Goal: Information Seeking & Learning: Learn about a topic

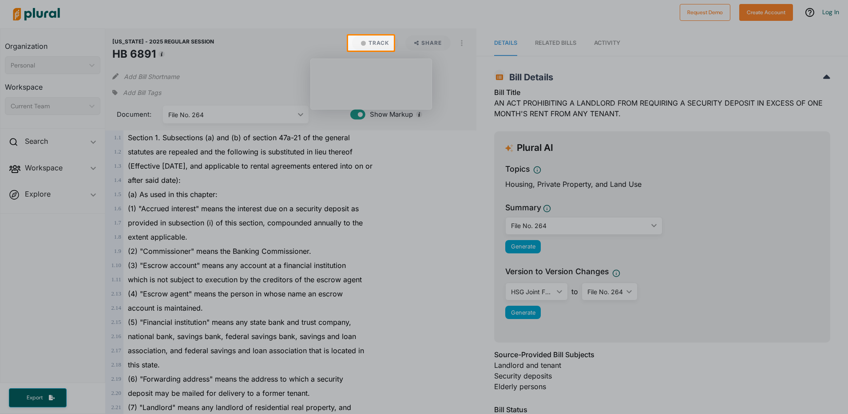
click at [836, 204] on div at bounding box center [424, 233] width 848 height 364
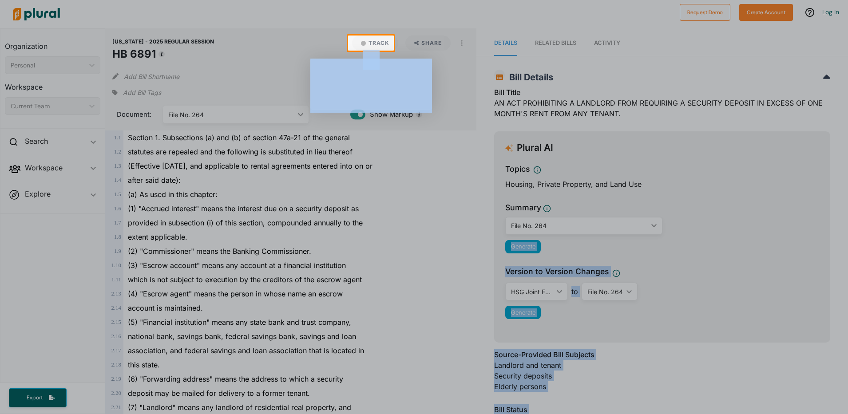
drag, startPoint x: 847, startPoint y: 117, endPoint x: 850, endPoint y: 211, distance: 94.2
click at [848, 211] on html "Request Demo Create Account Log In Organization Personal ic_keyboard_arrow_down…" at bounding box center [424, 207] width 848 height 414
drag, startPoint x: 847, startPoint y: 211, endPoint x: 822, endPoint y: 246, distance: 42.9
click at [822, 246] on div at bounding box center [424, 233] width 848 height 364
click at [832, 321] on div at bounding box center [424, 233] width 848 height 364
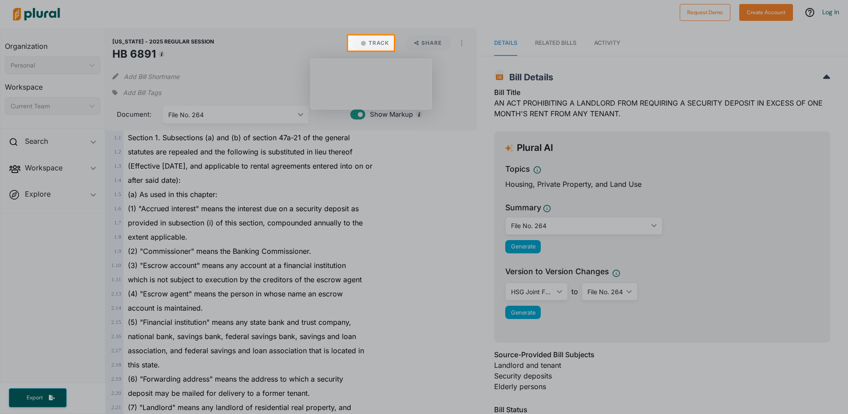
click at [845, 332] on div at bounding box center [424, 233] width 848 height 364
click at [848, 337] on html "Request Demo Create Account Log In Organization Personal ic_keyboard_arrow_down…" at bounding box center [424, 207] width 848 height 414
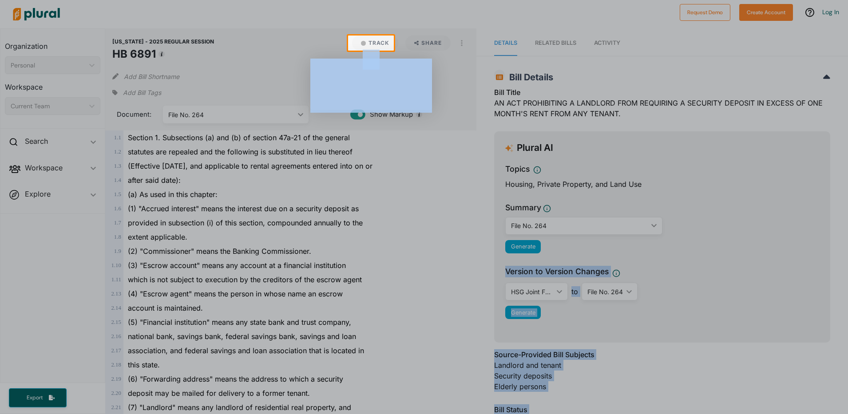
drag, startPoint x: 843, startPoint y: 176, endPoint x: 849, endPoint y: 258, distance: 82.4
click at [848, 258] on html "Request Demo Create Account Log In Organization Personal ic_keyboard_arrow_down…" at bounding box center [424, 207] width 848 height 414
click at [487, 212] on div at bounding box center [424, 233] width 848 height 364
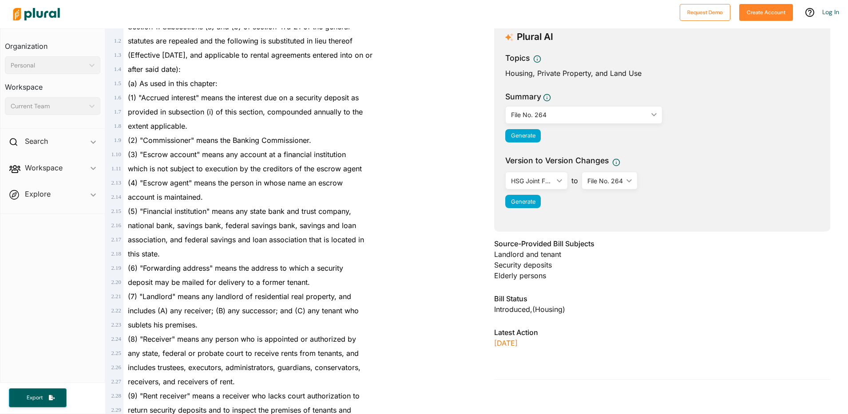
scroll to position [118, 0]
